Goal: Task Accomplishment & Management: Use online tool/utility

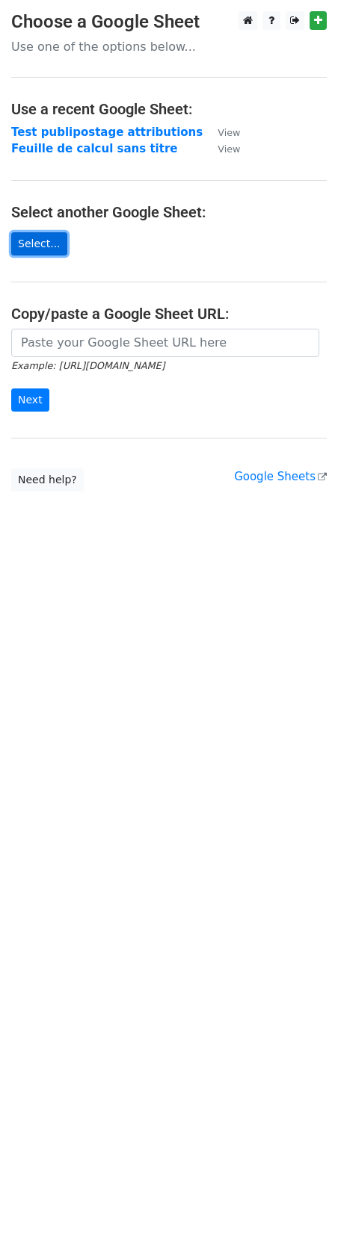
click at [25, 247] on link "Select..." at bounding box center [39, 243] width 56 height 23
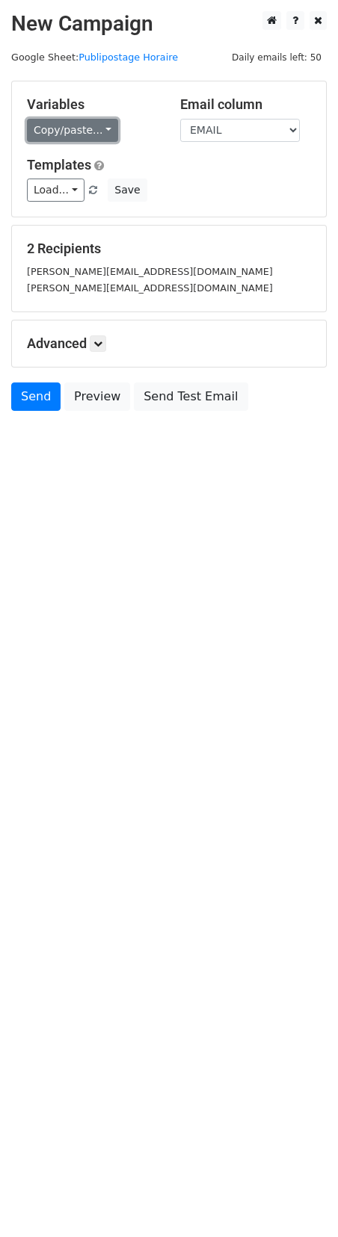
click at [101, 126] on link "Copy/paste..." at bounding box center [72, 130] width 91 height 23
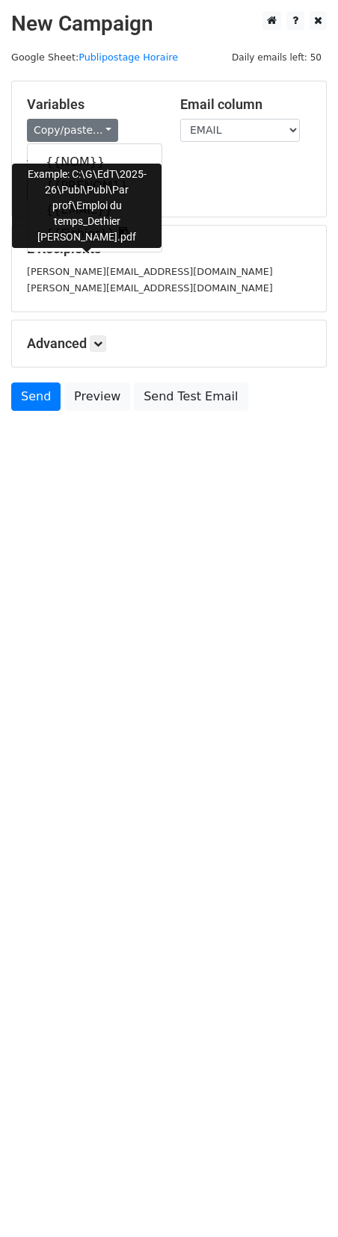
click at [75, 235] on link "{{Fichier}}" at bounding box center [95, 234] width 134 height 24
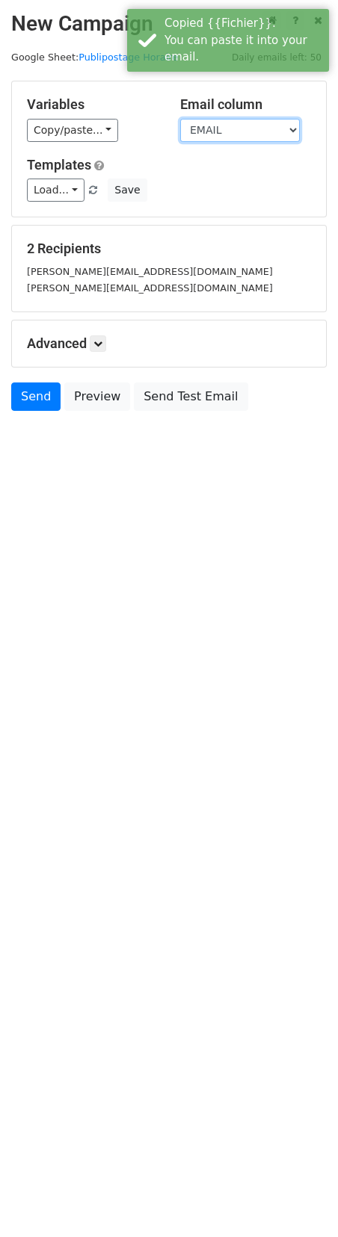
click at [294, 127] on select "NOM PRENOM EMAIL Fichier" at bounding box center [240, 130] width 120 height 23
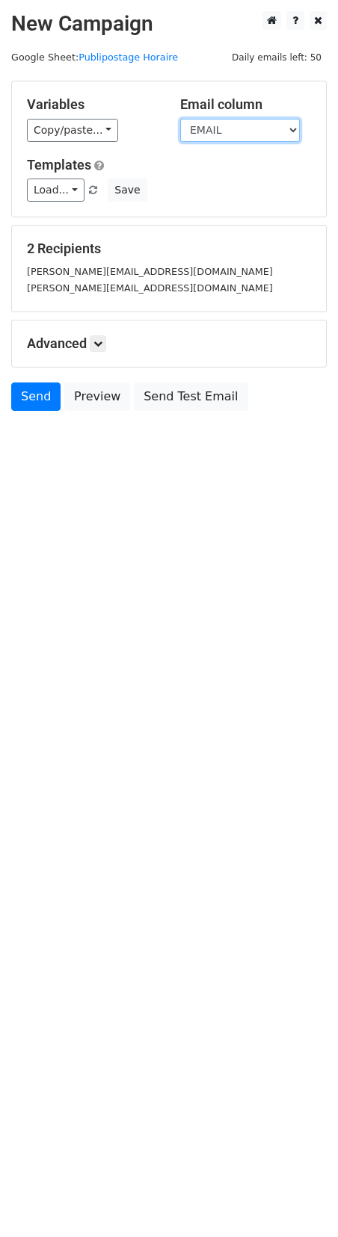
click at [256, 125] on select "NOM PRENOM EMAIL Fichier" at bounding box center [240, 130] width 120 height 23
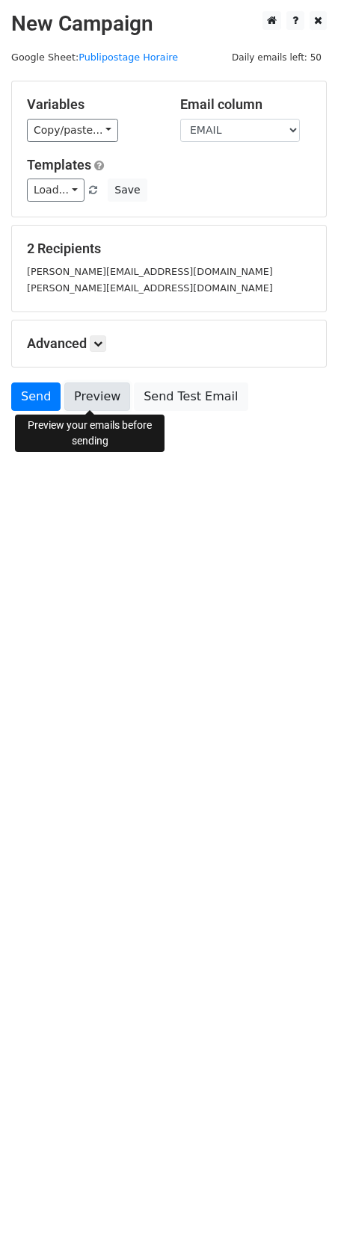
click at [86, 397] on link "Preview" at bounding box center [97, 396] width 66 height 28
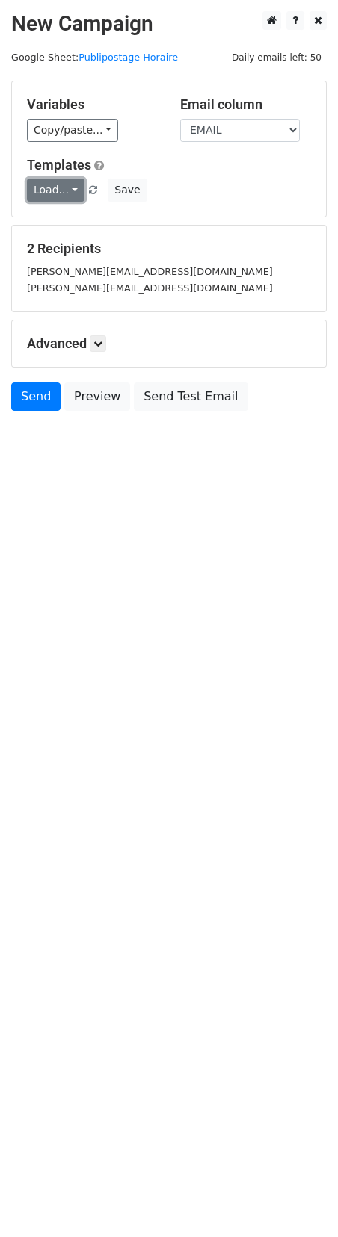
click at [73, 189] on link "Load..." at bounding box center [56, 190] width 58 height 23
click at [232, 175] on div "Templates Load... Test envoi horaire Envoi horaire Save" at bounding box center [169, 180] width 306 height 46
click at [99, 340] on icon at bounding box center [97, 343] width 9 height 9
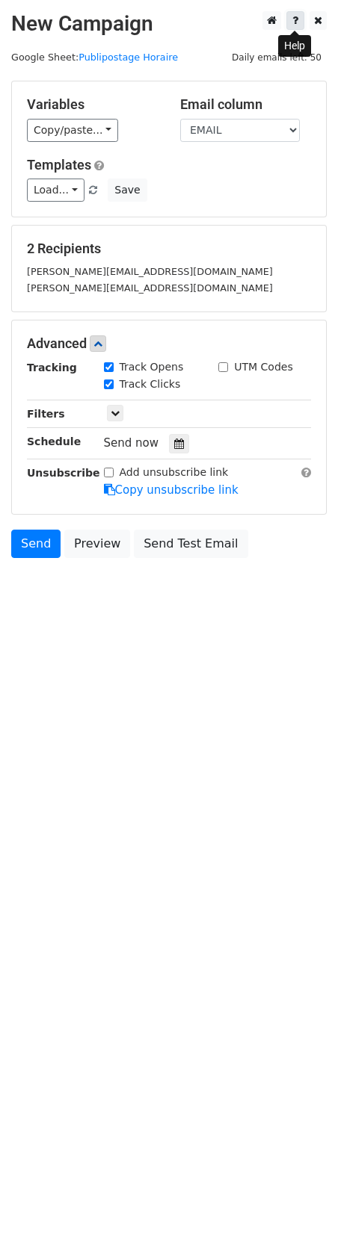
click at [297, 22] on icon at bounding box center [295, 20] width 6 height 10
